Goal: Task Accomplishment & Management: Manage account settings

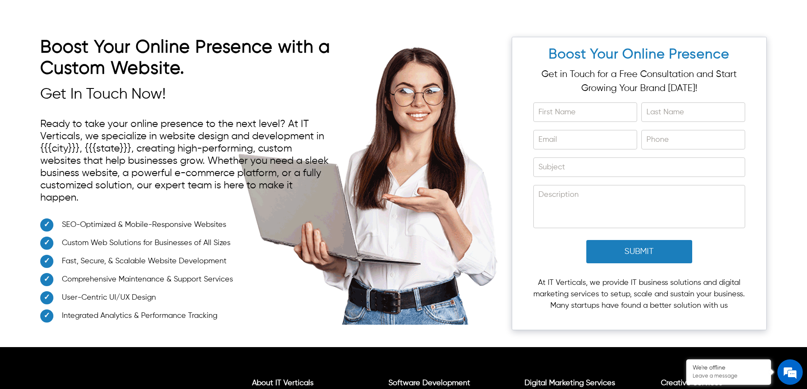
scroll to position [3184, 0]
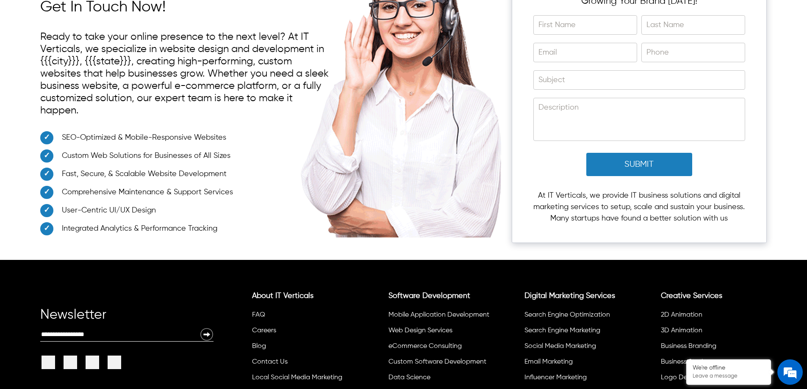
scroll to position [3170, 0]
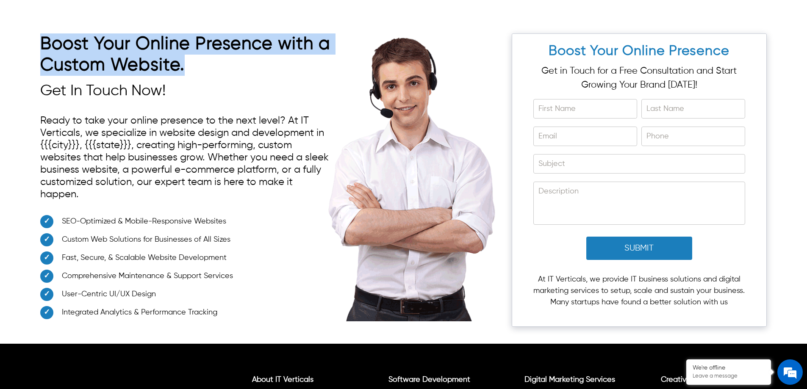
drag, startPoint x: 199, startPoint y: 50, endPoint x: 36, endPoint y: 30, distance: 164.7
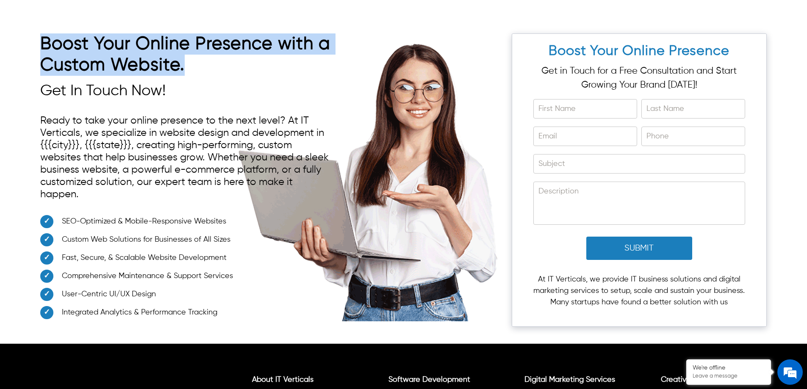
click at [36, 30] on div "Boost Your Online Presence with a Custom Website. Get In Touch Now! Ready to ta…" at bounding box center [403, 176] width 807 height 336
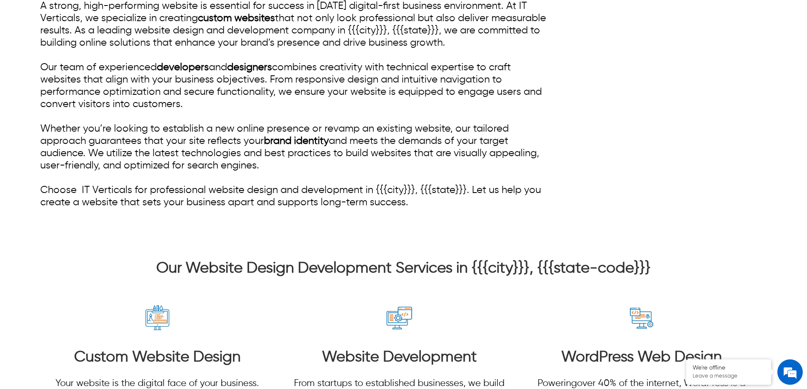
scroll to position [424, 0]
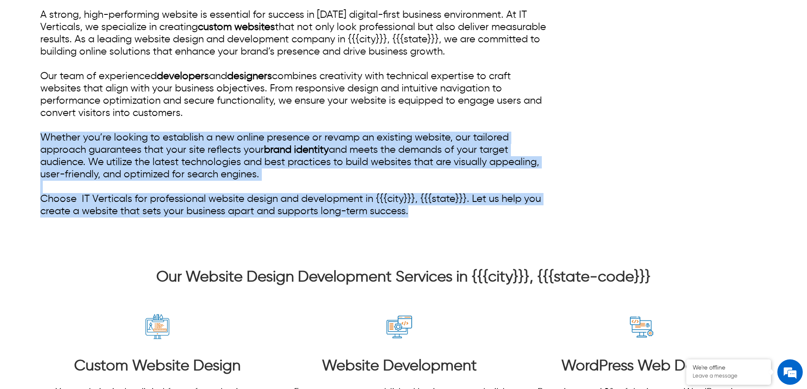
drag, startPoint x: 415, startPoint y: 213, endPoint x: 25, endPoint y: 139, distance: 396.9
click at [25, 139] on div "Professional Website Design & Development in {{{city}}}, {{{state}}} A strong, …" at bounding box center [403, 86] width 807 height 329
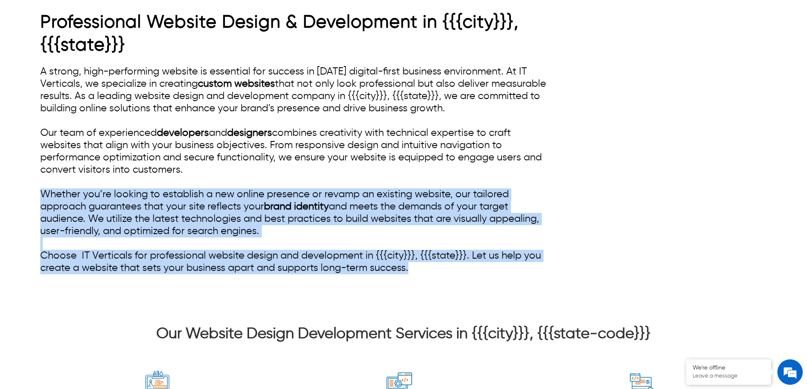
scroll to position [254, 0]
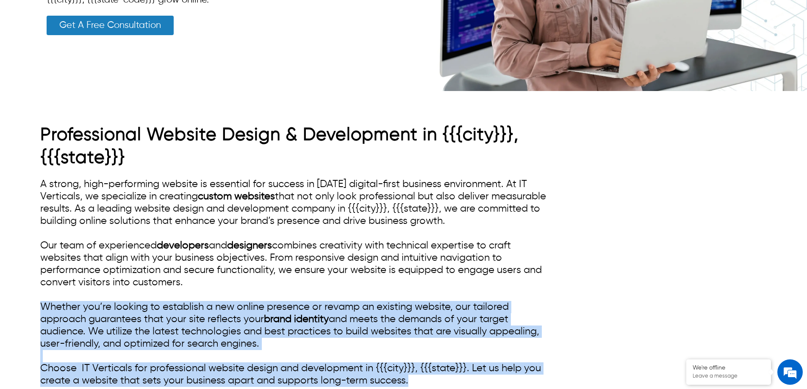
drag, startPoint x: 203, startPoint y: 280, endPoint x: 41, endPoint y: 182, distance: 189.3
click at [41, 182] on div "A strong, high-performing website is essential for success in today’s digital-f…" at bounding box center [294, 282] width 508 height 209
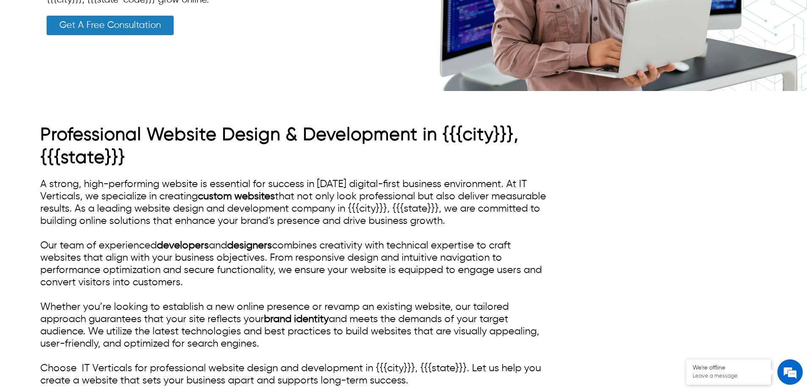
click at [119, 158] on h1 "Professional Website Design & Development in {{{city}}}, {{{state}}}" at bounding box center [294, 147] width 508 height 46
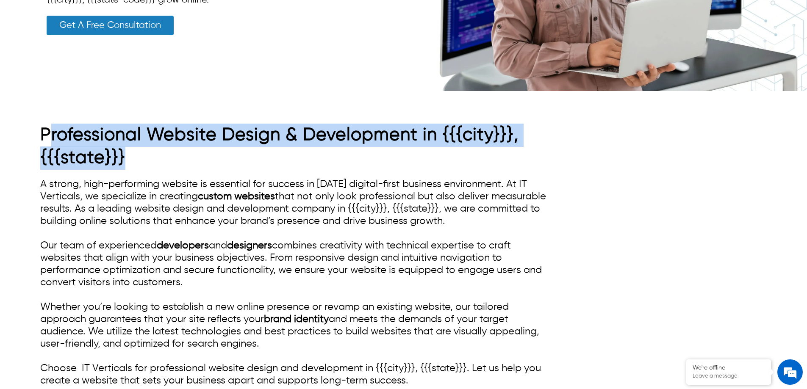
drag, startPoint x: 125, startPoint y: 158, endPoint x: 49, endPoint y: 137, distance: 78.6
click at [49, 137] on h1 "Professional Website Design & Development in {{{city}}}, {{{state}}}" at bounding box center [294, 147] width 508 height 46
click at [187, 154] on h1 "Professional Website Design & Development in {{{city}}}, {{{state}}}" at bounding box center [294, 147] width 508 height 46
drag, startPoint x: 141, startPoint y: 158, endPoint x: 29, endPoint y: 133, distance: 114.7
click at [29, 133] on div "Professional Website Design & Development in {{{city}}}, {{{state}}} A strong, …" at bounding box center [403, 255] width 807 height 329
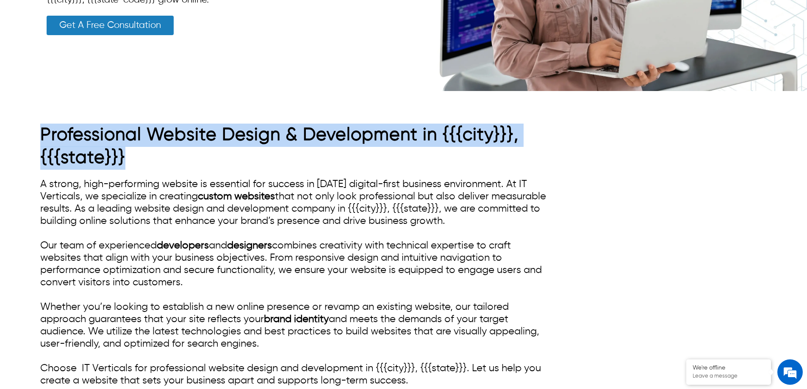
click at [122, 141] on h1 "Professional Website Design & Development in {{{city}}}, {{{state}}}" at bounding box center [294, 147] width 508 height 46
drag, startPoint x: 125, startPoint y: 155, endPoint x: 43, endPoint y: 138, distance: 83.1
click at [43, 138] on h1 "Professional Website Design & Development in {{{city}}}, {{{state}}}" at bounding box center [294, 147] width 508 height 46
click at [100, 135] on h1 "Professional Website Design & Development in {{{city}}}, {{{state}}}" at bounding box center [294, 147] width 508 height 46
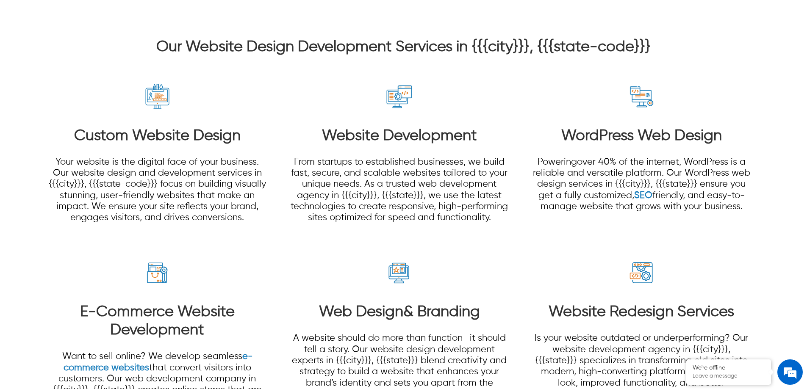
scroll to position [720, 0]
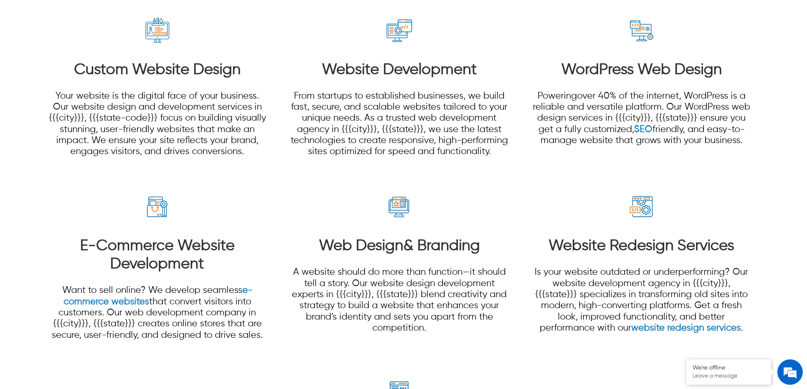
drag, startPoint x: 291, startPoint y: 48, endPoint x: 289, endPoint y: 25, distance: 23.3
click at [289, 29] on section "Custom Website Design Your website is the digital face of your business. Our we…" at bounding box center [403, 264] width 726 height 544
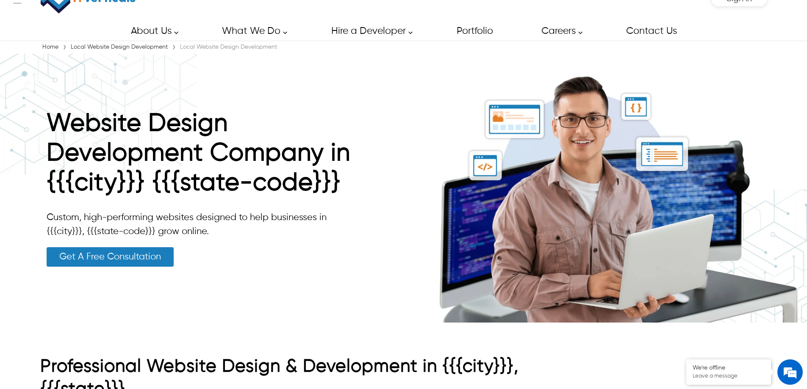
scroll to position [0, 0]
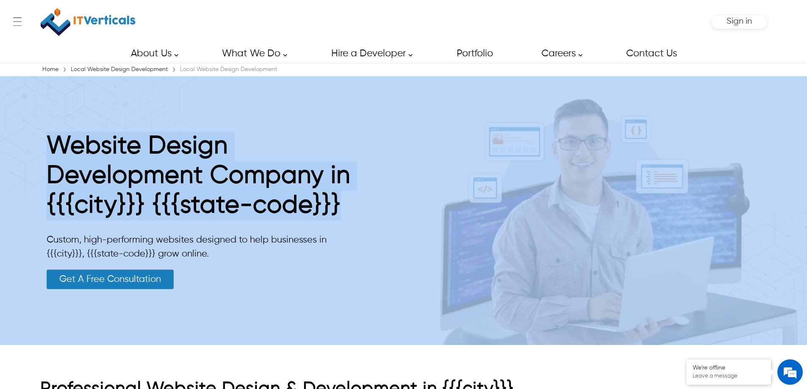
drag, startPoint x: 339, startPoint y: 206, endPoint x: 39, endPoint y: 153, distance: 304.9
click at [39, 153] on div "Website Design Development Company in {{{city}}} {{{state-code}}} Custom, high-…" at bounding box center [403, 210] width 807 height 269
click at [252, 185] on h1 "Website Design Development Company in {{{city}}} {{{state-code}}}" at bounding box center [201, 178] width 309 height 93
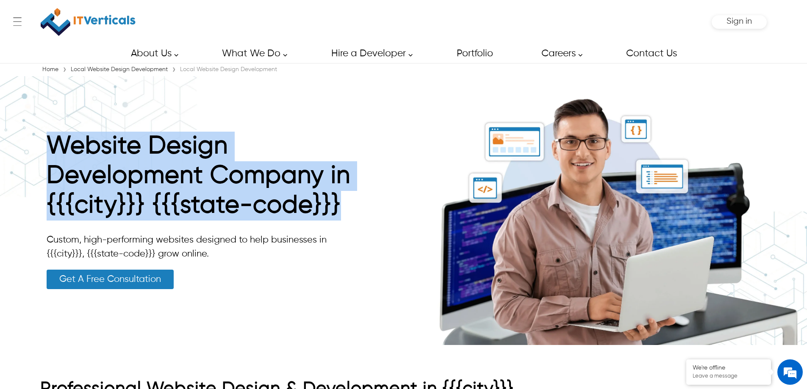
drag, startPoint x: 335, startPoint y: 209, endPoint x: 58, endPoint y: 149, distance: 282.6
click at [58, 149] on h1 "Website Design Development Company in {{{city}}} {{{state-code}}}" at bounding box center [201, 178] width 309 height 93
click at [151, 183] on h1 "Website Design Development Company in {{{city}}} {{{state-code}}}" at bounding box center [201, 178] width 309 height 93
drag, startPoint x: 343, startPoint y: 212, endPoint x: 55, endPoint y: 152, distance: 293.8
click at [55, 152] on h1 "Website Design Development Company in {{{city}}} {{{state-code}}}" at bounding box center [201, 178] width 309 height 93
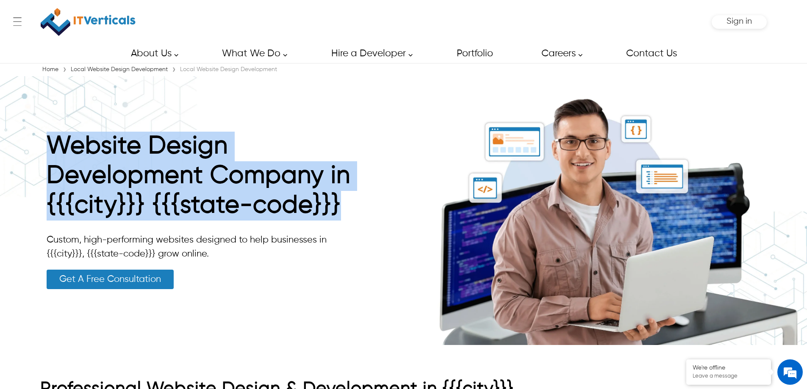
click at [327, 205] on h1 "Website Design Development Company in {{{city}}} {{{state-code}}}" at bounding box center [201, 178] width 309 height 93
drag, startPoint x: 346, startPoint y: 208, endPoint x: 53, endPoint y: 153, distance: 297.5
click at [53, 153] on h1 "Website Design Development Company in {{{city}}} {{{state-code}}}" at bounding box center [201, 178] width 309 height 93
click at [302, 202] on h1 "Website Design Development Company in {{{city}}} {{{state-code}}}" at bounding box center [201, 178] width 309 height 93
drag, startPoint x: 344, startPoint y: 208, endPoint x: 47, endPoint y: 160, distance: 300.8
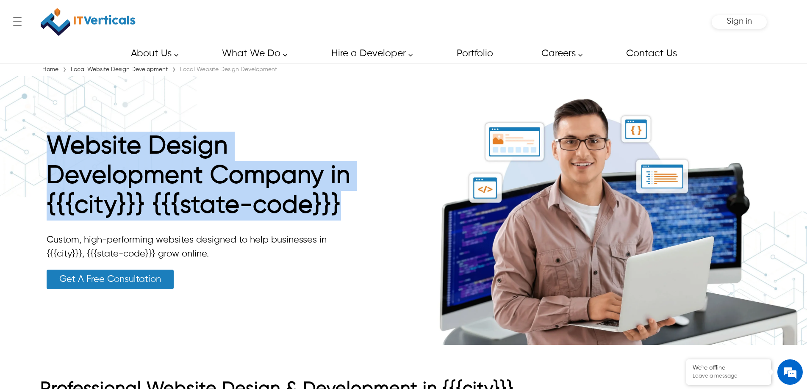
click at [47, 160] on h1 "Website Design Development Company in {{{city}}} {{{state-code}}}" at bounding box center [201, 178] width 309 height 93
click at [139, 174] on h1 "Website Design Development Company in {{{city}}} {{{state-code}}}" at bounding box center [201, 178] width 309 height 93
drag, startPoint x: 341, startPoint y: 208, endPoint x: 47, endPoint y: 150, distance: 299.6
click at [47, 150] on h1 "Website Design Development Company in {{{city}}} {{{state-code}}}" at bounding box center [201, 178] width 309 height 93
click at [197, 188] on h1 "Website Design Development Company in {{{city}}} {{{state-code}}}" at bounding box center [201, 178] width 309 height 93
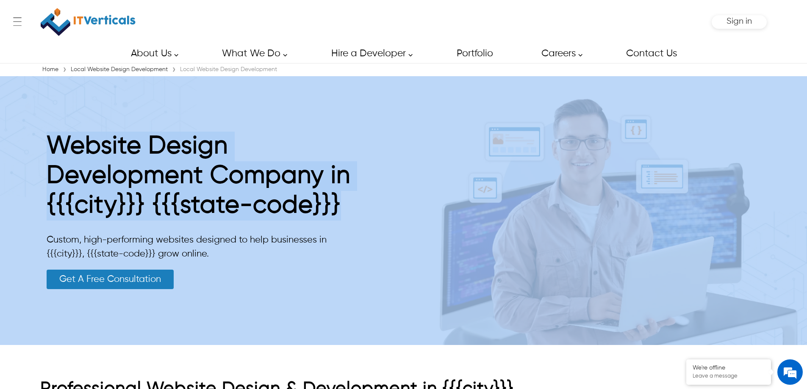
drag, startPoint x: 339, startPoint y: 209, endPoint x: 39, endPoint y: 148, distance: 306.7
click at [39, 148] on div "Website Design Development Company in {{{city}}} {{{state-code}}} Custom, high-…" at bounding box center [403, 210] width 807 height 269
click at [185, 175] on h1 "Website Design Development Company in {{{city}}} {{{state-code}}}" at bounding box center [201, 178] width 309 height 93
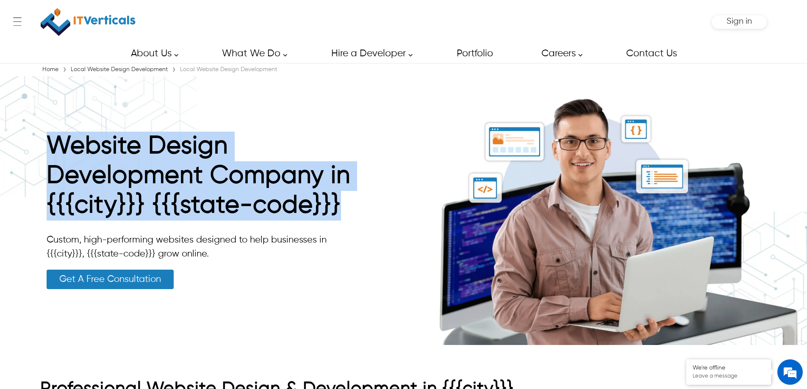
drag, startPoint x: 329, startPoint y: 210, endPoint x: 61, endPoint y: 155, distance: 273.9
click at [51, 154] on h1 "Website Design Development Company in {{{city}}} {{{state-code}}}" at bounding box center [201, 178] width 309 height 93
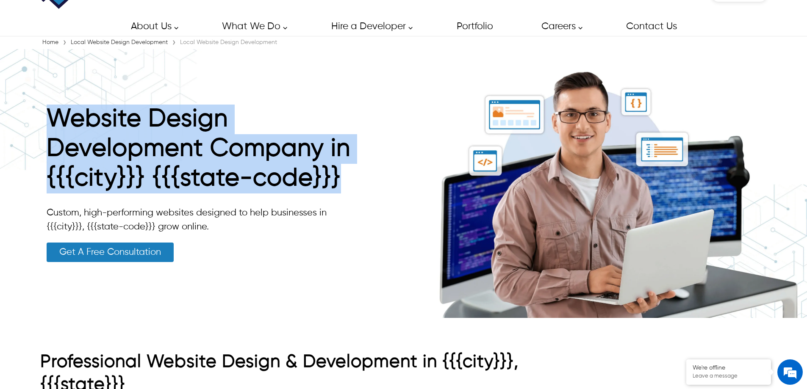
scroll to position [42, 0]
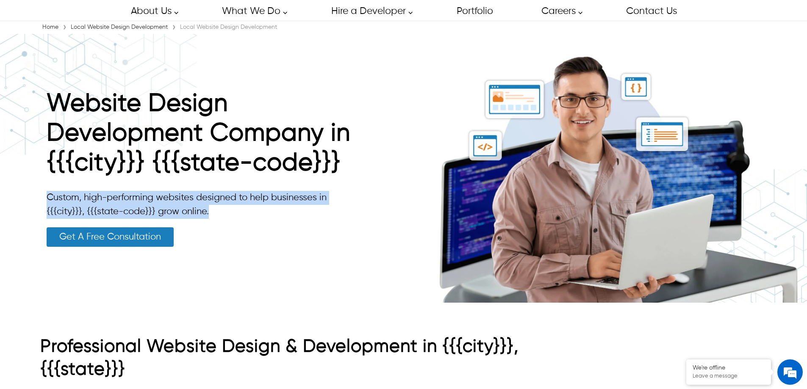
drag, startPoint x: 211, startPoint y: 210, endPoint x: 47, endPoint y: 198, distance: 164.8
click at [47, 198] on p "Custom, high-performing websites designed to help businesses in {{{city}}}, {{{…" at bounding box center [201, 205] width 309 height 28
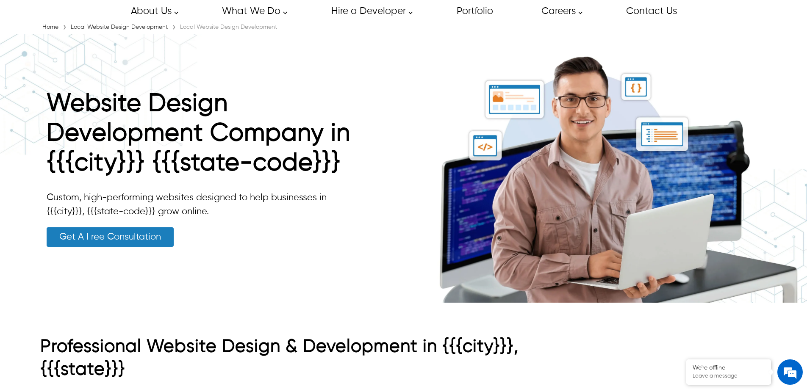
click at [191, 225] on div "Website Design Development Company in {{{city}}} {{{state-code}}} Custom, high-…" at bounding box center [201, 168] width 309 height 158
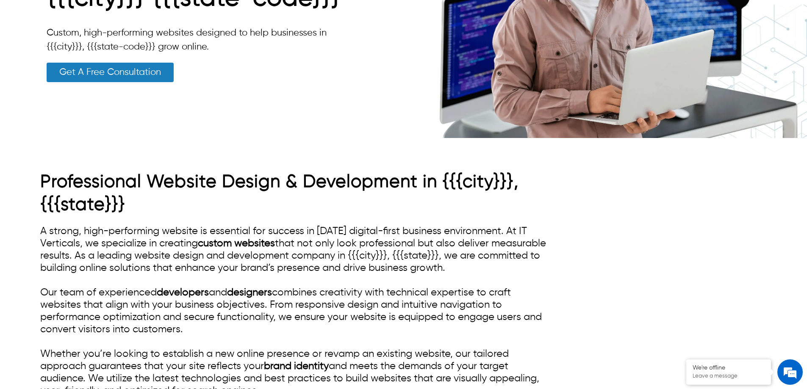
scroll to position [212, 0]
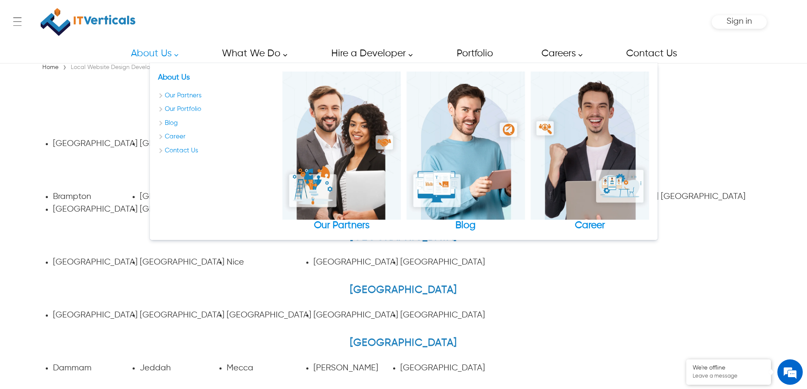
click at [141, 25] on div "← Menu Startup Solutions Software Development Digital Marketing Services IT Sta…" at bounding box center [403, 22] width 726 height 44
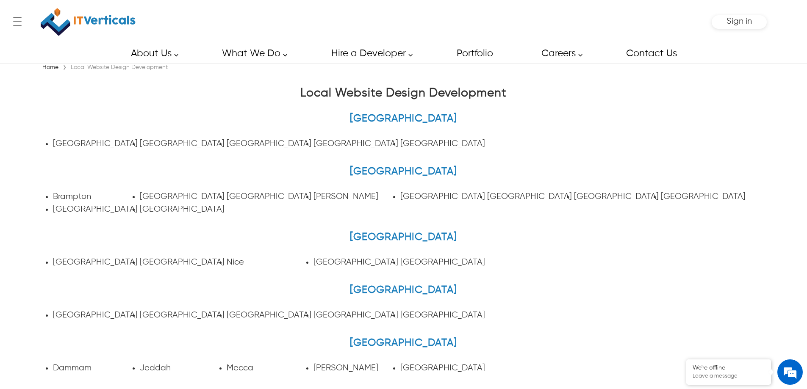
click at [136, 21] on div "← Menu Startup Solutions Software Development Digital Marketing Services IT Sta…" at bounding box center [403, 22] width 726 height 44
click at [129, 21] on img at bounding box center [88, 22] width 95 height 36
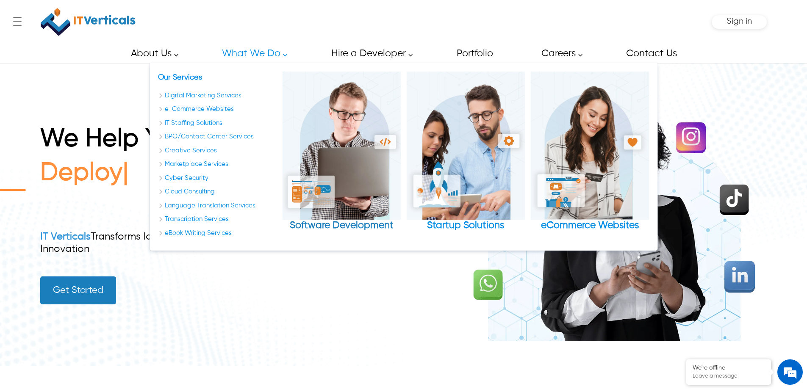
click at [371, 226] on div "Software Development" at bounding box center [341, 226] width 119 height 12
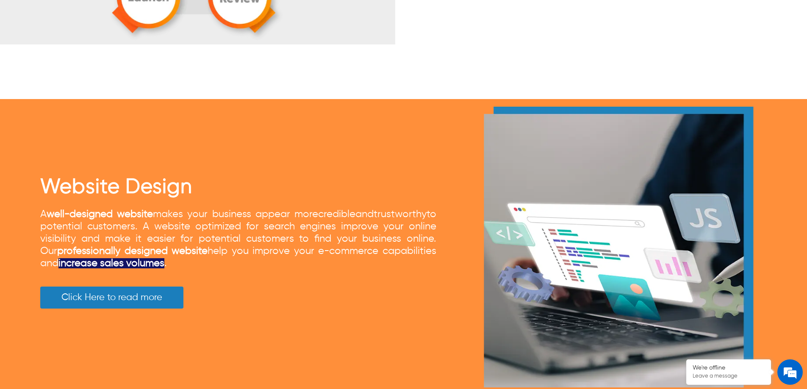
scroll to position [1144, 0]
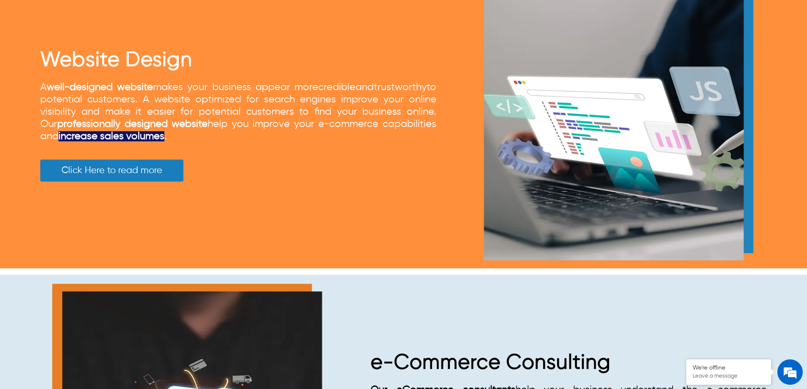
click at [160, 119] on link "professionally designed website" at bounding box center [132, 124] width 150 height 10
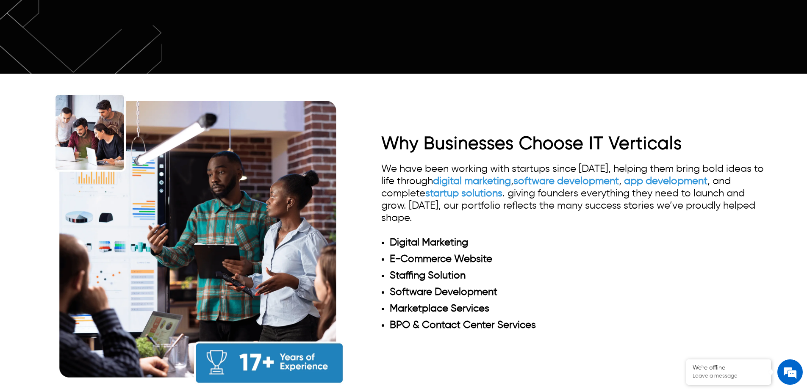
scroll to position [762, 0]
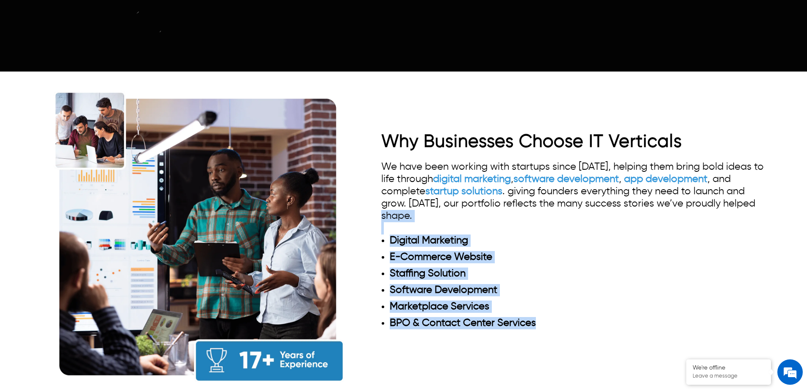
drag, startPoint x: 531, startPoint y: 307, endPoint x: 499, endPoint y: 245, distance: 70.1
click at [374, 202] on div "Why Businesses Choose IT Verticals We have been working with startups since 200…" at bounding box center [403, 237] width 726 height 318
click at [565, 263] on ul "Digital Marketing E-Commerce Website Staffing Solution Software Development Mar…" at bounding box center [573, 282] width 385 height 95
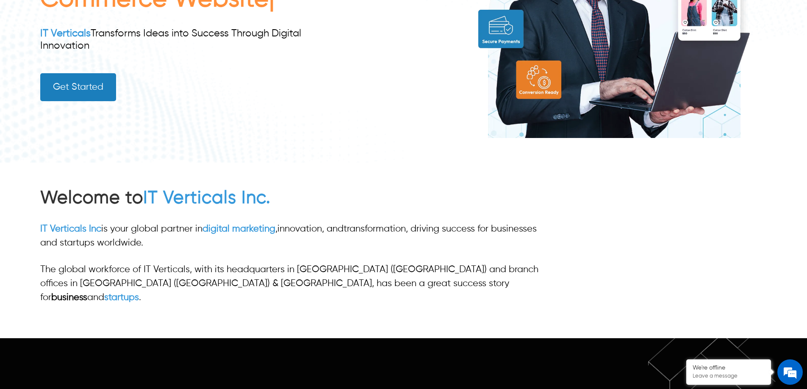
scroll to position [0, 0]
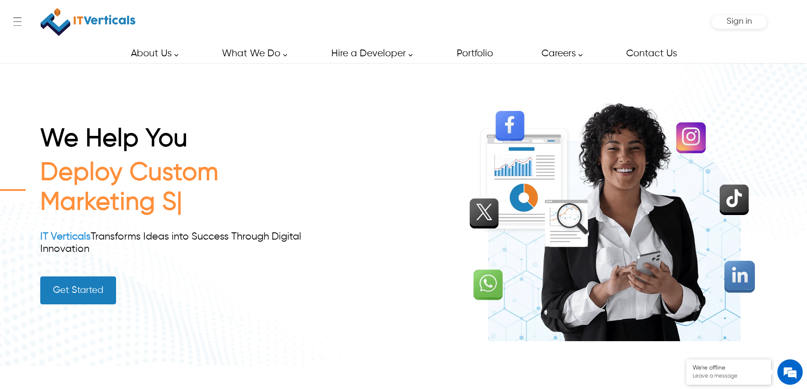
click at [724, 22] on div "Sign in" at bounding box center [739, 22] width 55 height 14
click at [734, 23] on span "Sign in" at bounding box center [738, 21] width 25 height 9
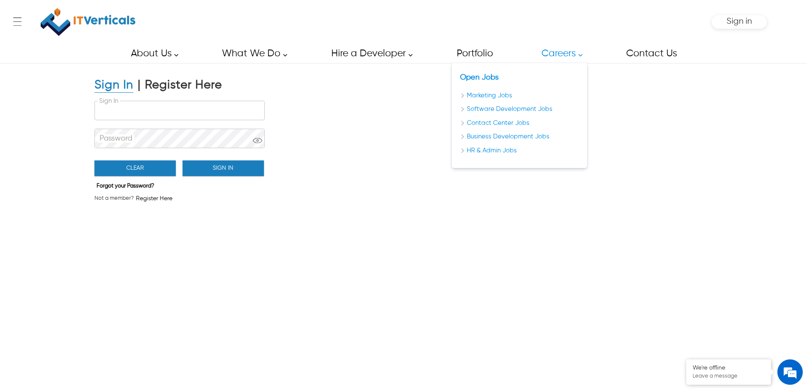
type input "**********"
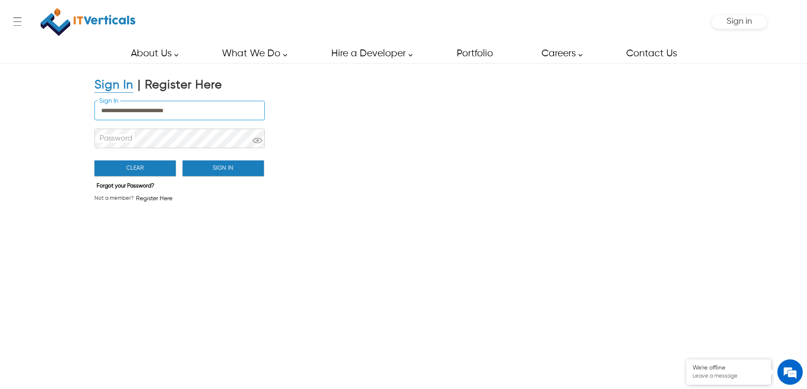
click at [212, 102] on input "**********" at bounding box center [179, 110] width 169 height 19
click at [345, 119] on div "**********" at bounding box center [221, 152] width 254 height 109
click at [239, 165] on button "Sign In" at bounding box center [223, 169] width 81 height 16
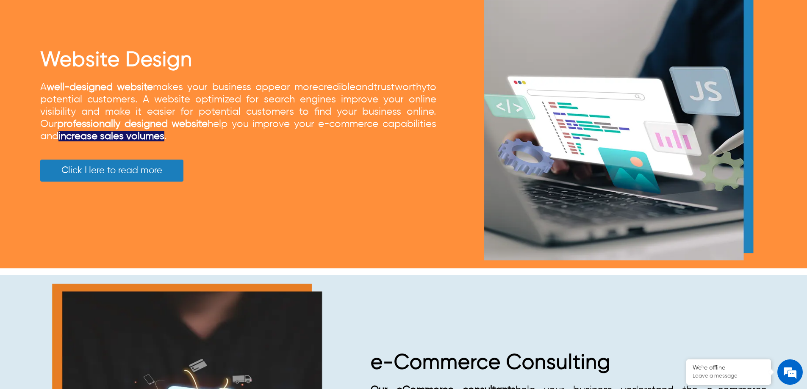
click at [208, 136] on div "A well-designed website makes your business appear more credible and trustworth…" at bounding box center [238, 111] width 396 height 61
drag, startPoint x: 238, startPoint y: 152, endPoint x: 232, endPoint y: 141, distance: 11.6
click at [238, 160] on div "Website Design A well-designed website makes your business appear more credible…" at bounding box center [238, 121] width 396 height 144
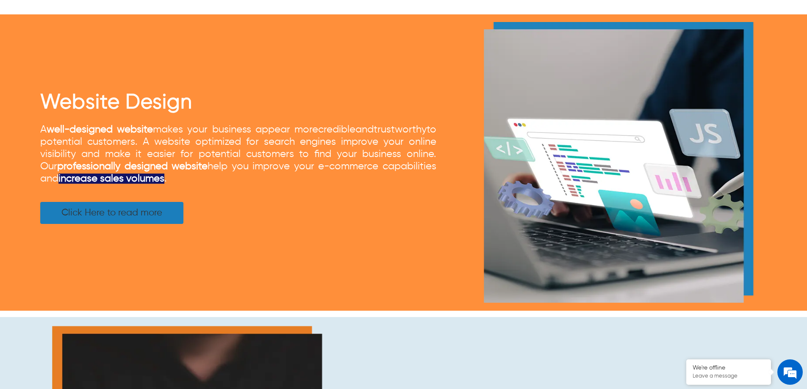
click at [129, 218] on link "Click Here to read more" at bounding box center [111, 213] width 143 height 22
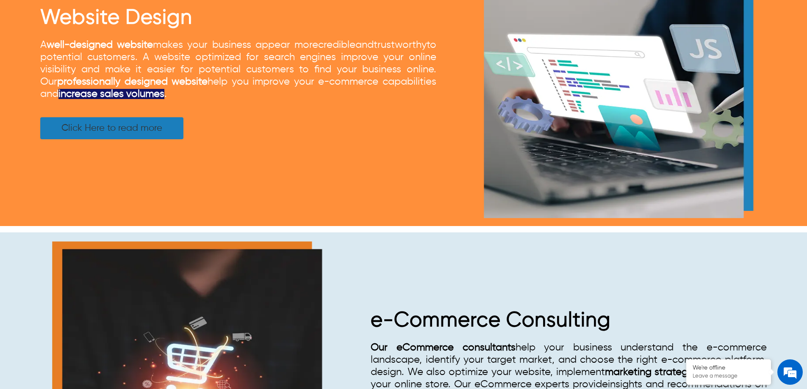
click at [129, 129] on link "Click Here to read more" at bounding box center [111, 128] width 143 height 22
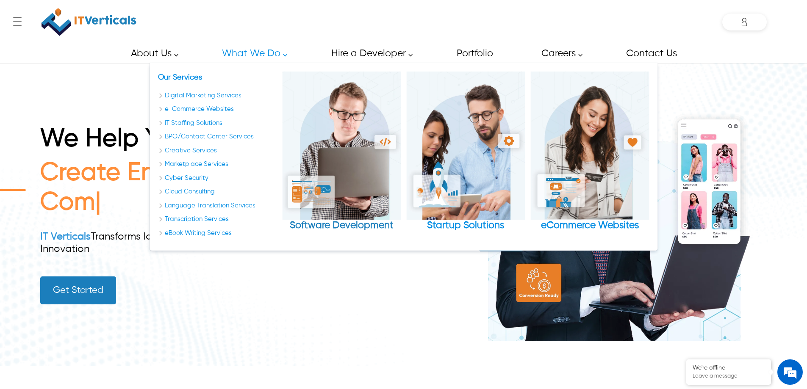
click at [336, 225] on div "Software Development" at bounding box center [341, 226] width 119 height 12
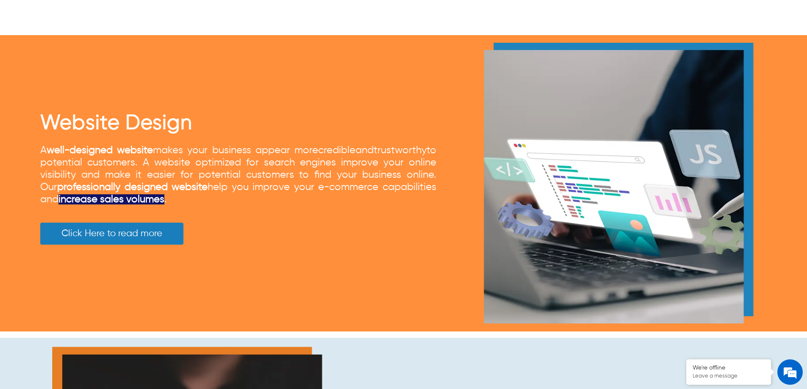
scroll to position [1101, 0]
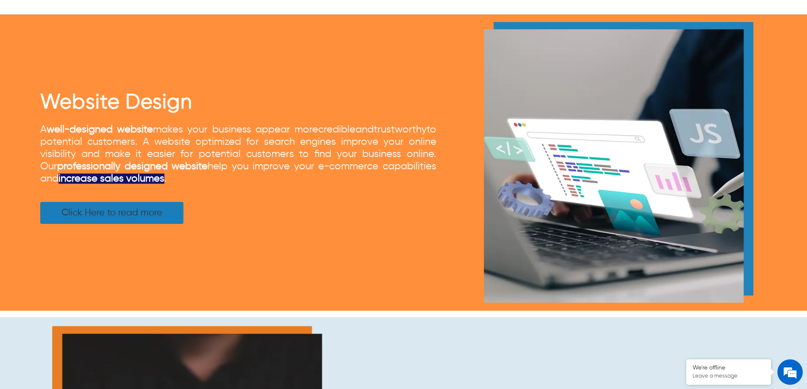
click at [141, 213] on link "Click Here to read more" at bounding box center [111, 213] width 143 height 22
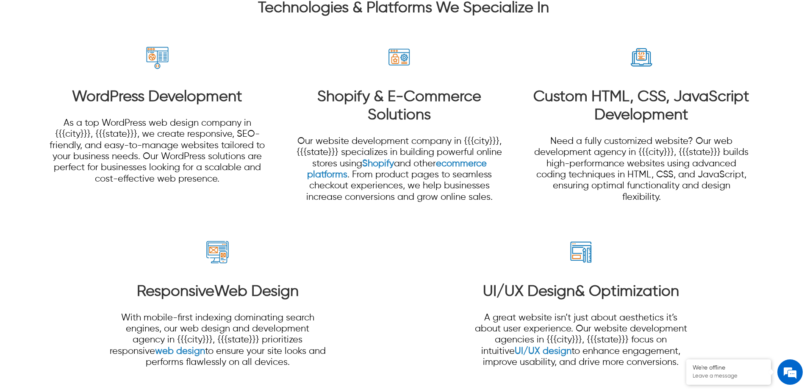
scroll to position [2739, 0]
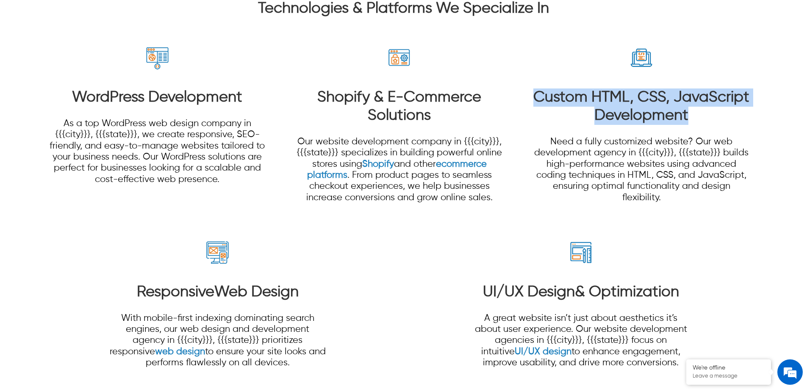
drag, startPoint x: 686, startPoint y: 109, endPoint x: 529, endPoint y: 92, distance: 158.0
click at [529, 92] on section "WordPress Development As a top WordPress web design company in {{{city}}}, {{{s…" at bounding box center [403, 200] width 726 height 360
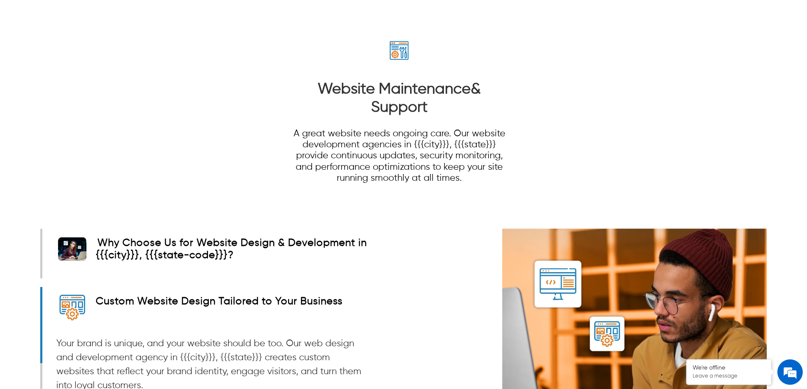
scroll to position [922, 0]
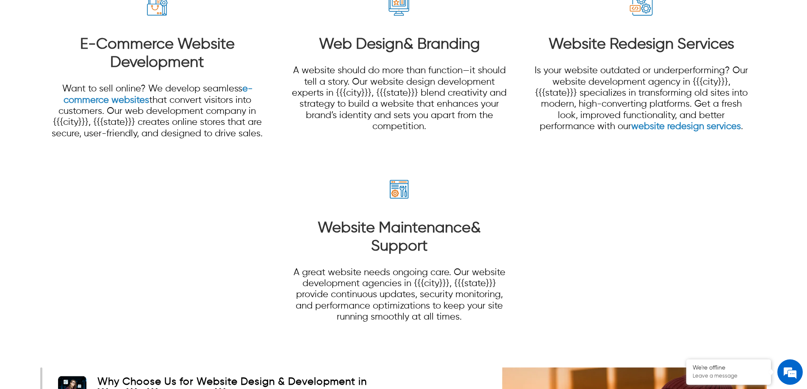
click at [569, 284] on section "Custom Website Design Your website is the digital face of your business. Our we…" at bounding box center [403, 63] width 726 height 544
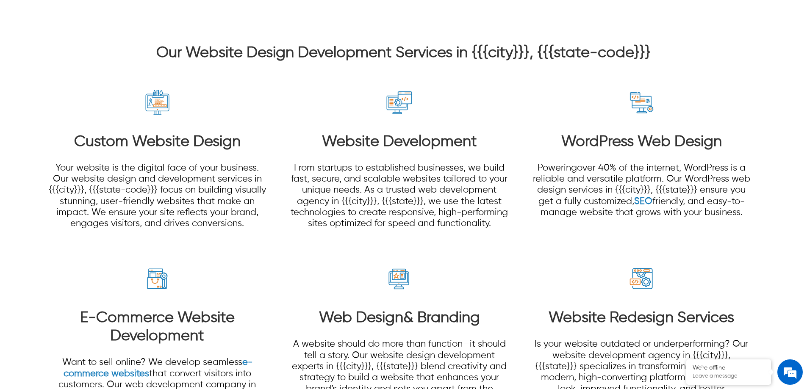
scroll to position [663, 0]
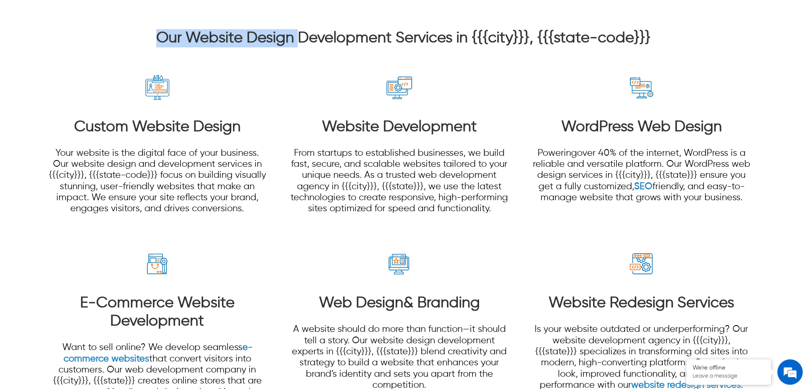
drag, startPoint x: 151, startPoint y: 41, endPoint x: 302, endPoint y: 43, distance: 151.2
click at [302, 43] on h3 "Our Website Design Development Services in {{{city}}}, {{{state-code}}}" at bounding box center [403, 38] width 726 height 18
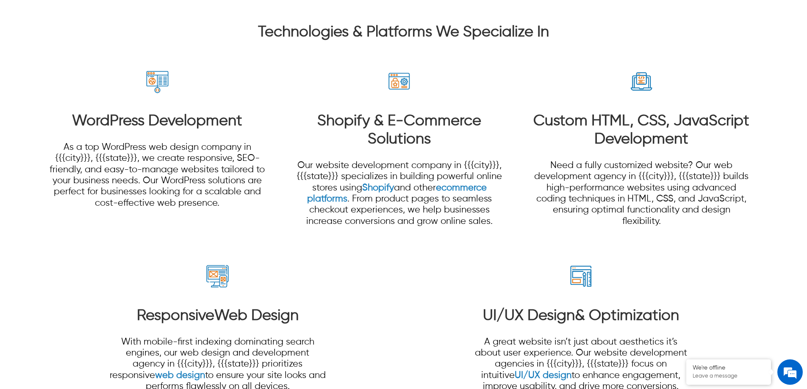
scroll to position [2730, 0]
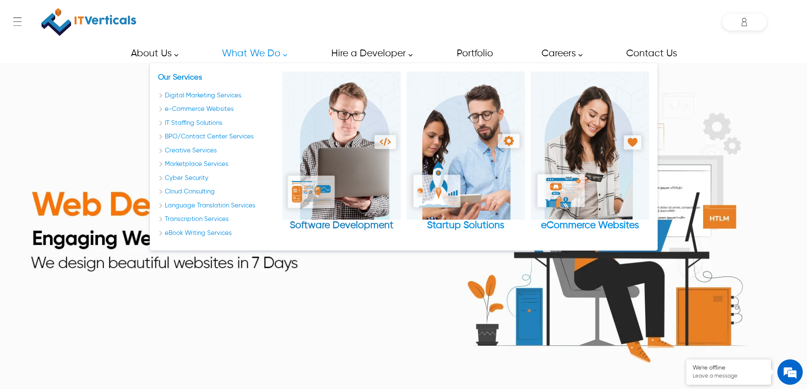
click at [316, 222] on div "Software Development" at bounding box center [341, 226] width 119 height 12
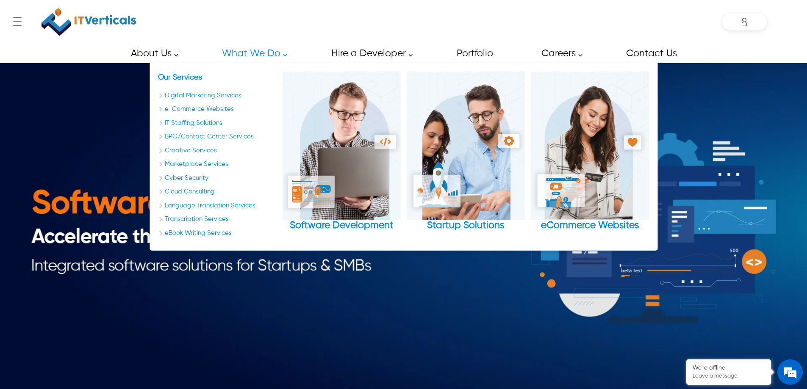
click at [206, 112] on link "e-Commerce Websites" at bounding box center [217, 110] width 119 height 10
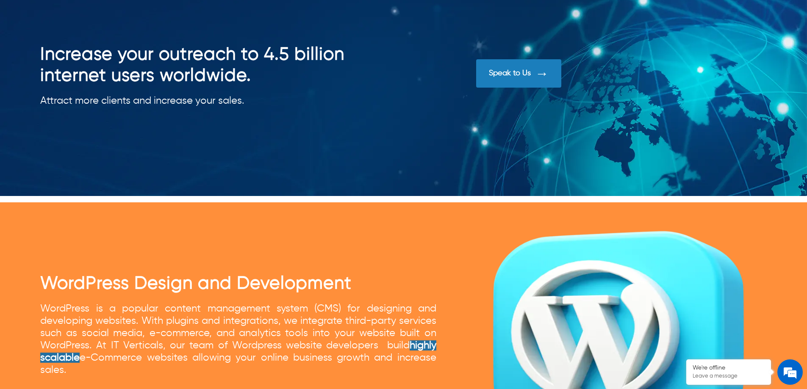
scroll to position [2431, 0]
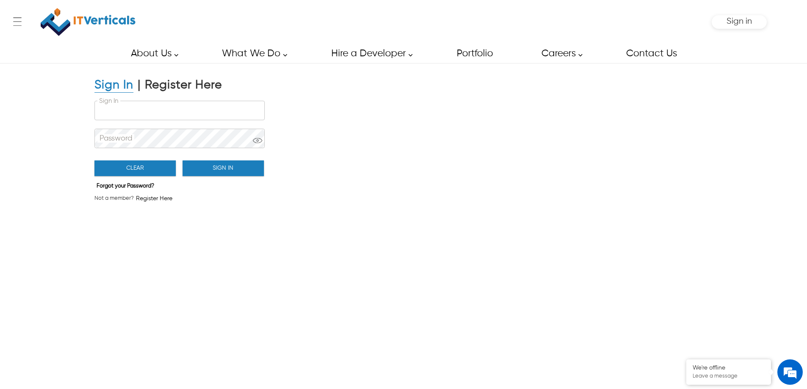
type input "**********"
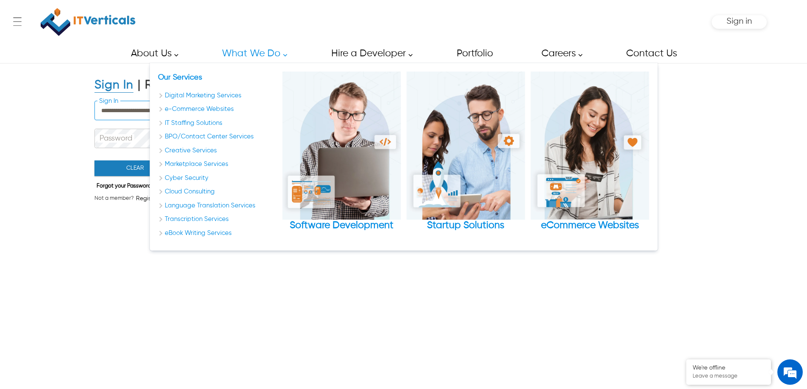
click at [306, 295] on div "**********" at bounding box center [403, 228] width 807 height 331
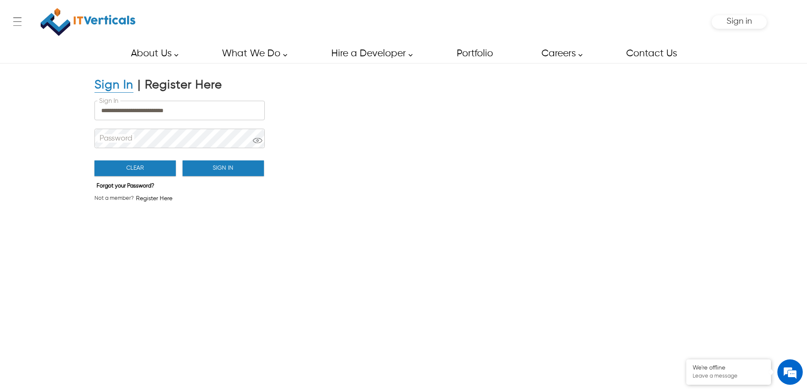
click at [249, 172] on button "Sign In" at bounding box center [223, 169] width 81 height 16
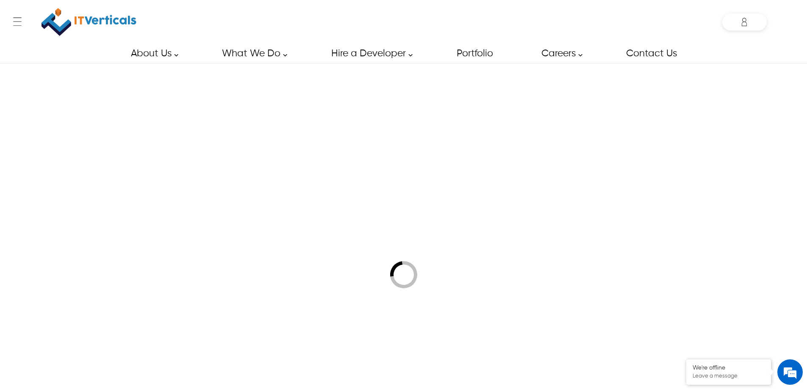
type input "**********"
